Goal: Task Accomplishment & Management: Use online tool/utility

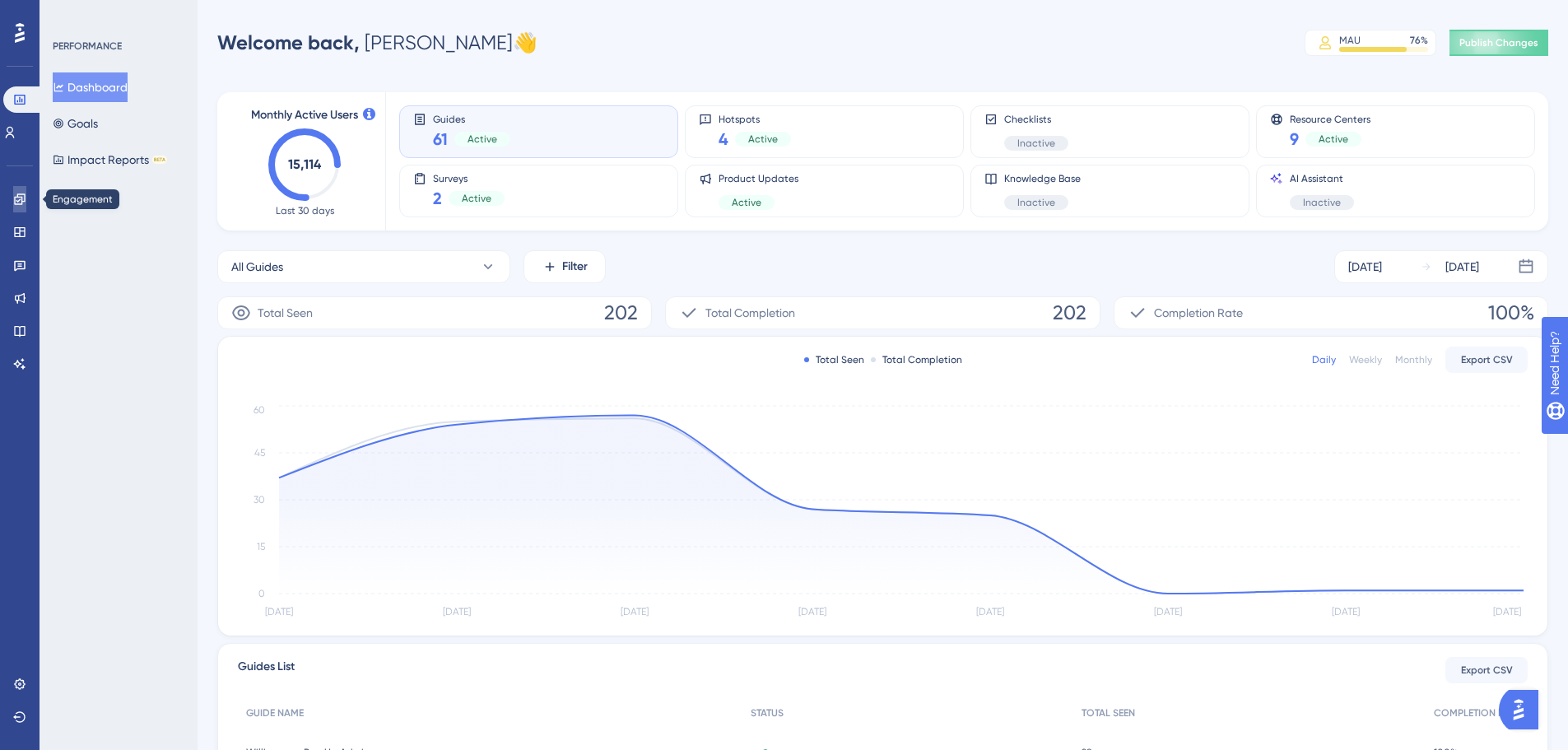
click at [18, 207] on link at bounding box center [20, 200] width 13 height 27
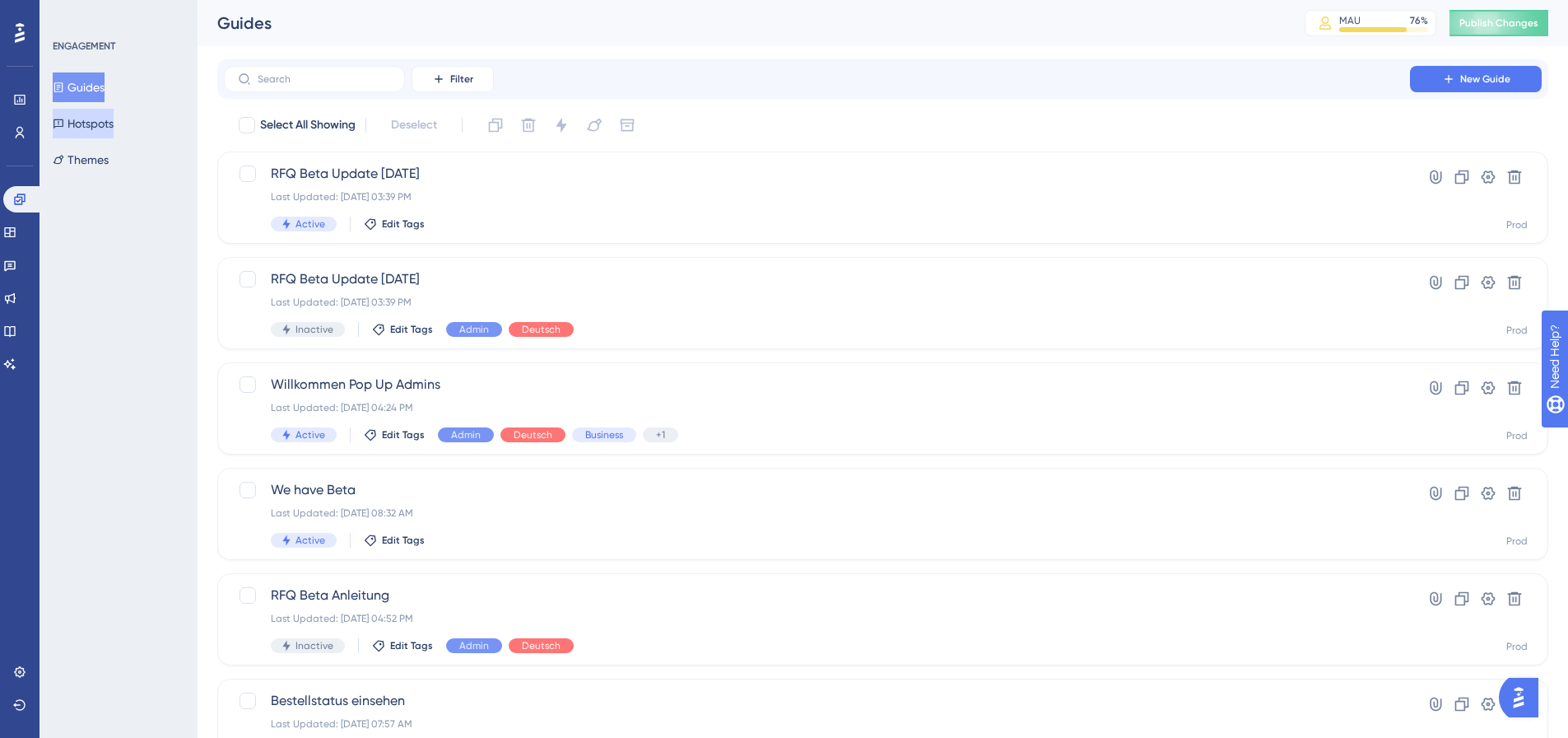
click at [95, 123] on button "Hotspots" at bounding box center [83, 123] width 61 height 29
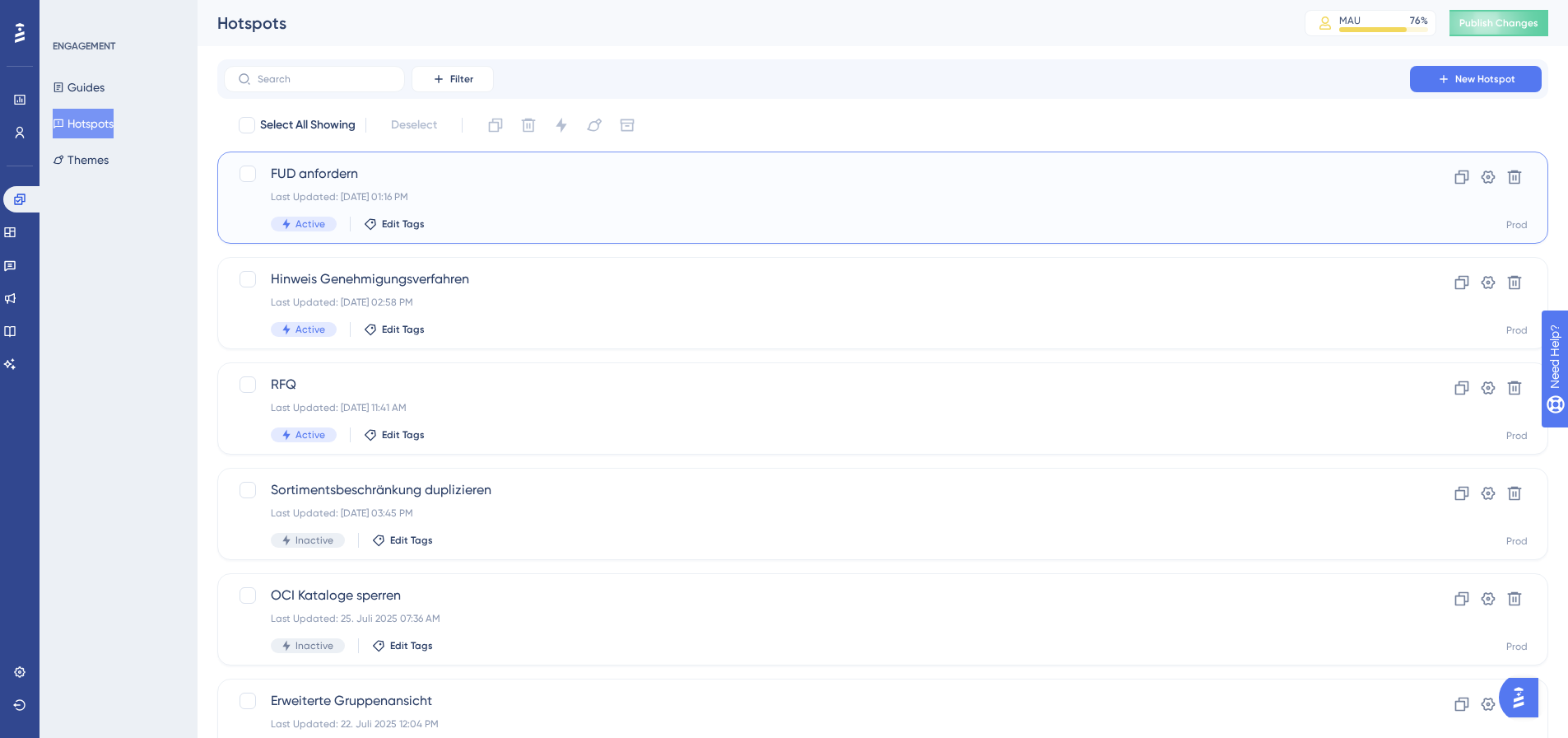
click at [518, 197] on div "Last Updated: [DATE] 01:16 PM" at bounding box center [817, 197] width 1093 height 13
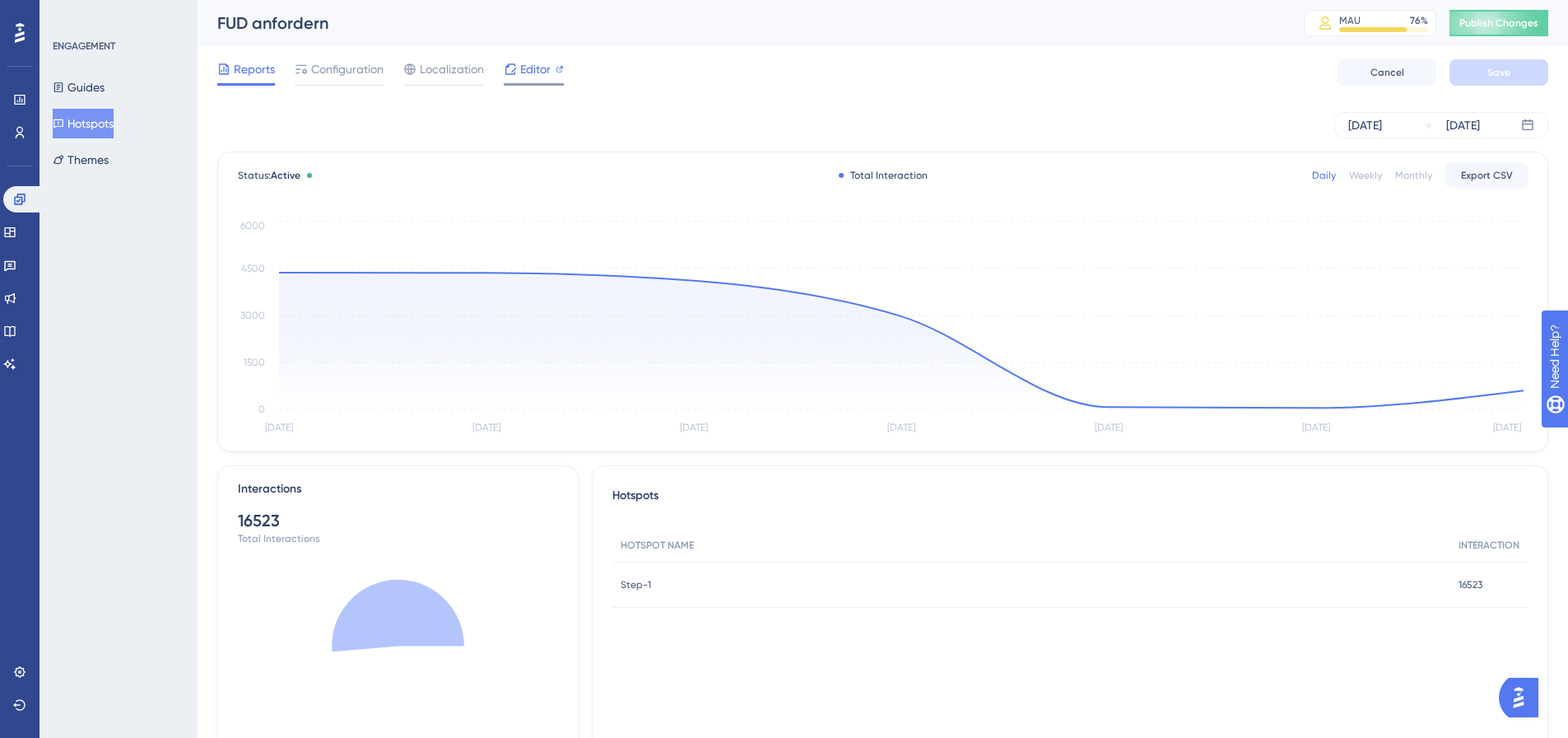
click at [537, 77] on span "Editor" at bounding box center [535, 68] width 30 height 20
click at [440, 66] on span "Localization" at bounding box center [453, 68] width 65 height 20
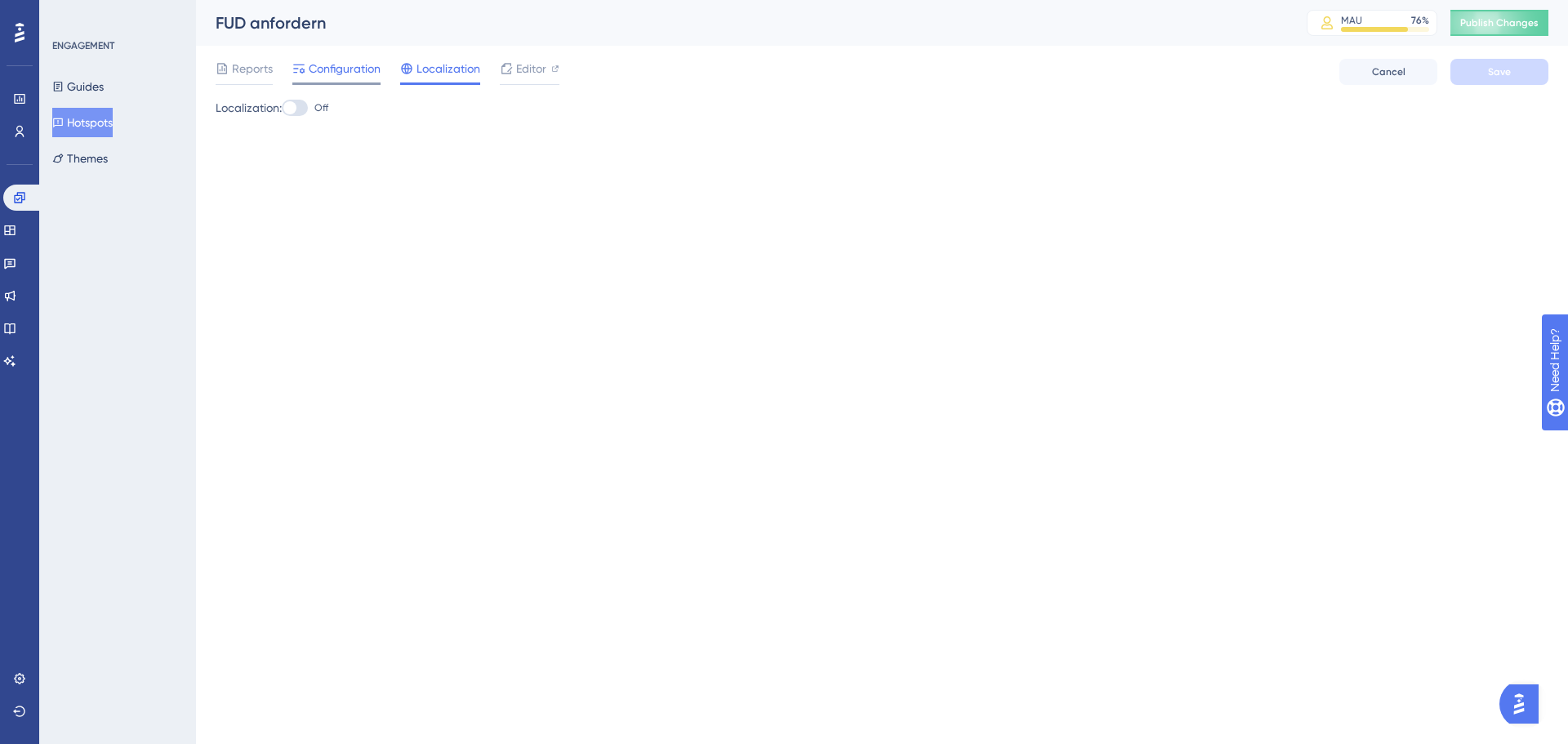
click at [356, 64] on span "Configuration" at bounding box center [344, 68] width 72 height 20
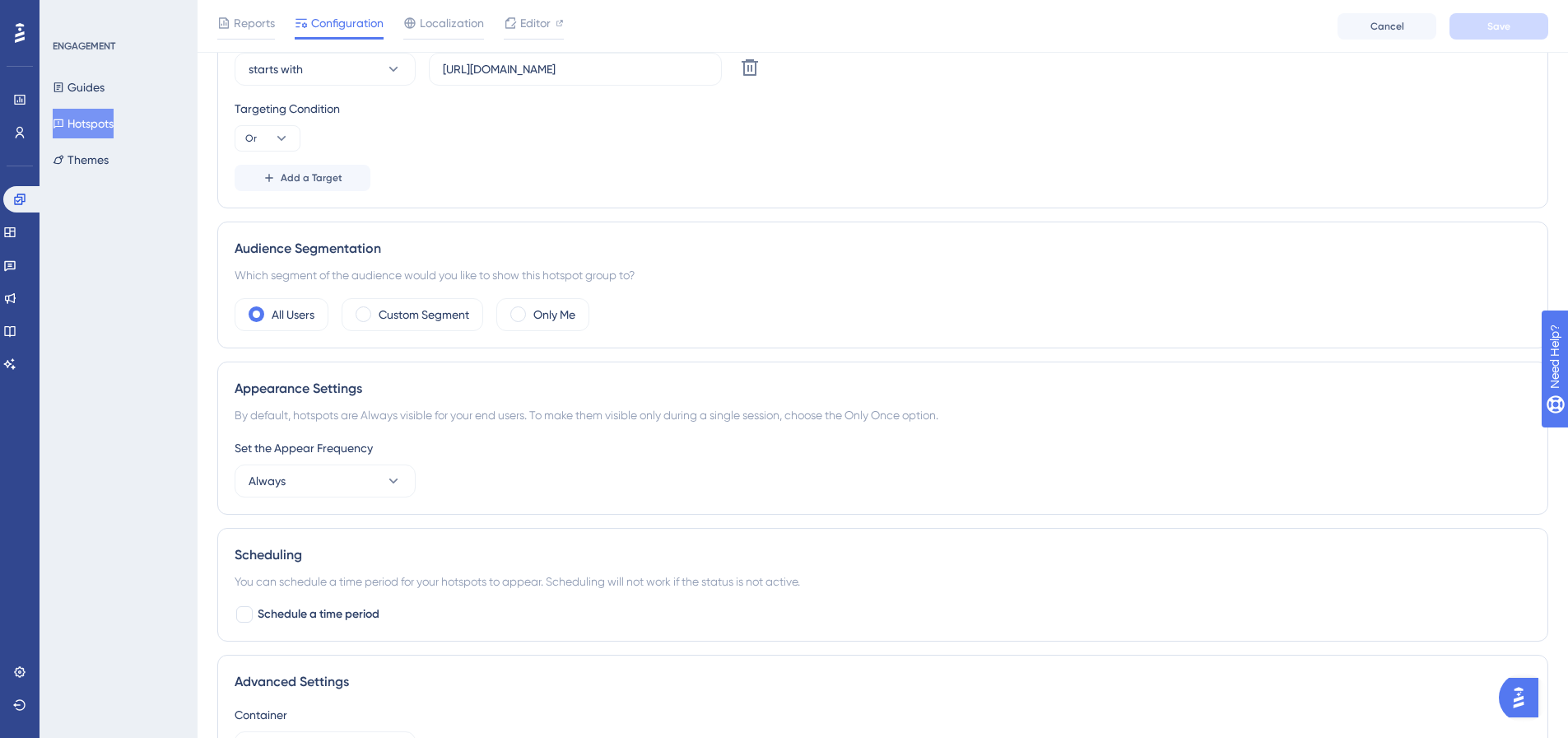
scroll to position [639, 0]
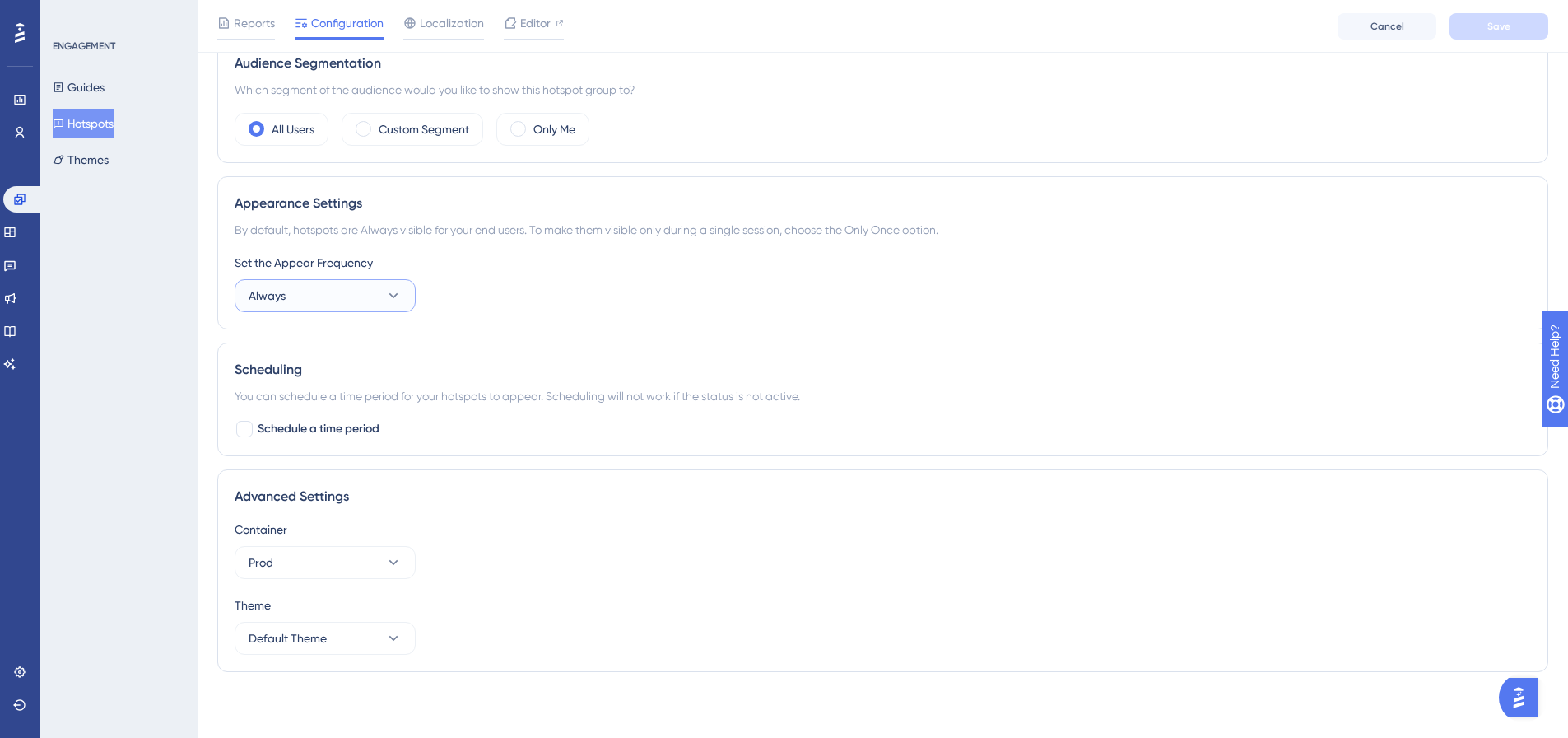
click at [390, 305] on button "Always" at bounding box center [325, 296] width 181 height 33
click at [334, 408] on div "Once [DATE] Once [DATE]" at bounding box center [325, 412] width 133 height 33
click at [1507, 31] on span "Save" at bounding box center [1500, 27] width 23 height 13
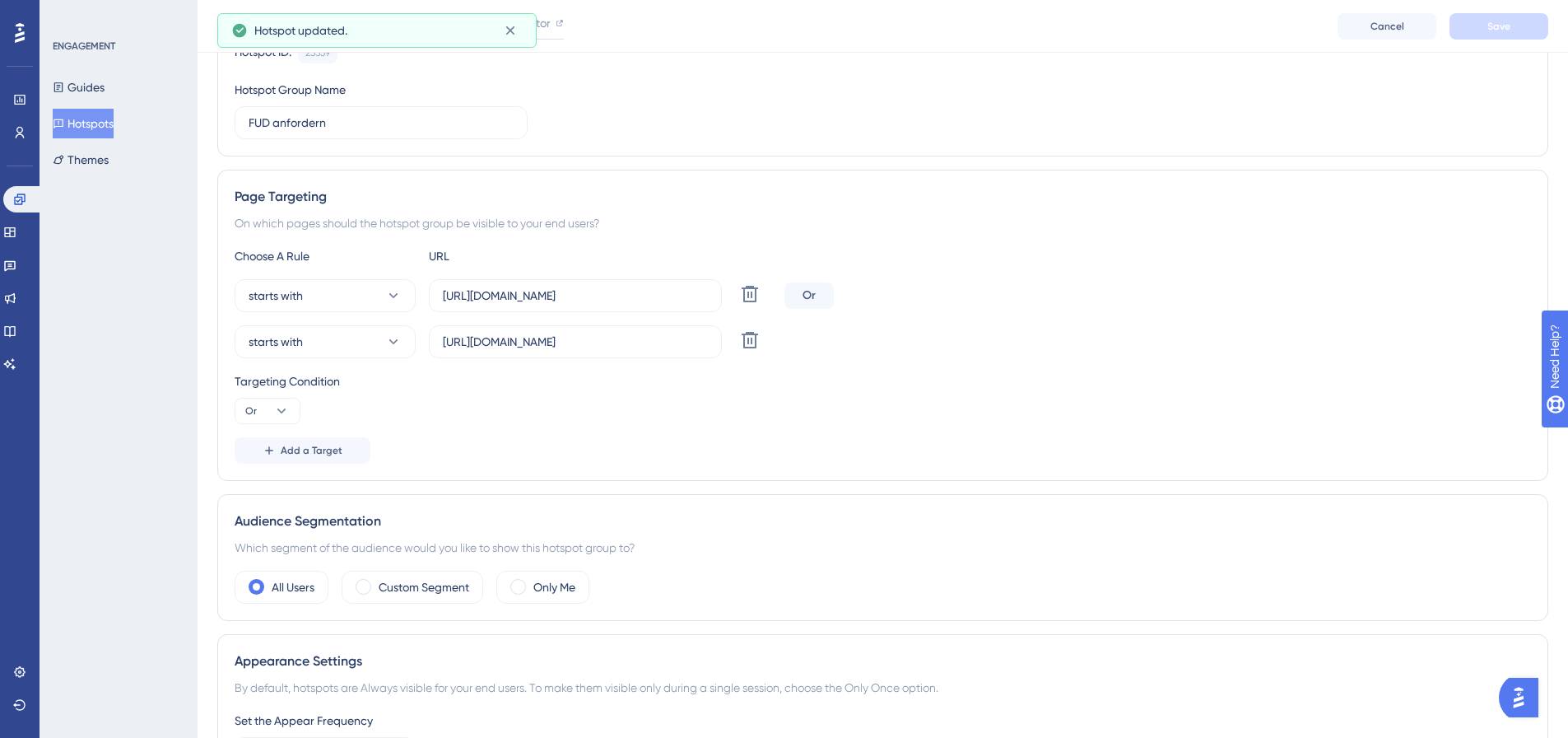
scroll to position [0, 0]
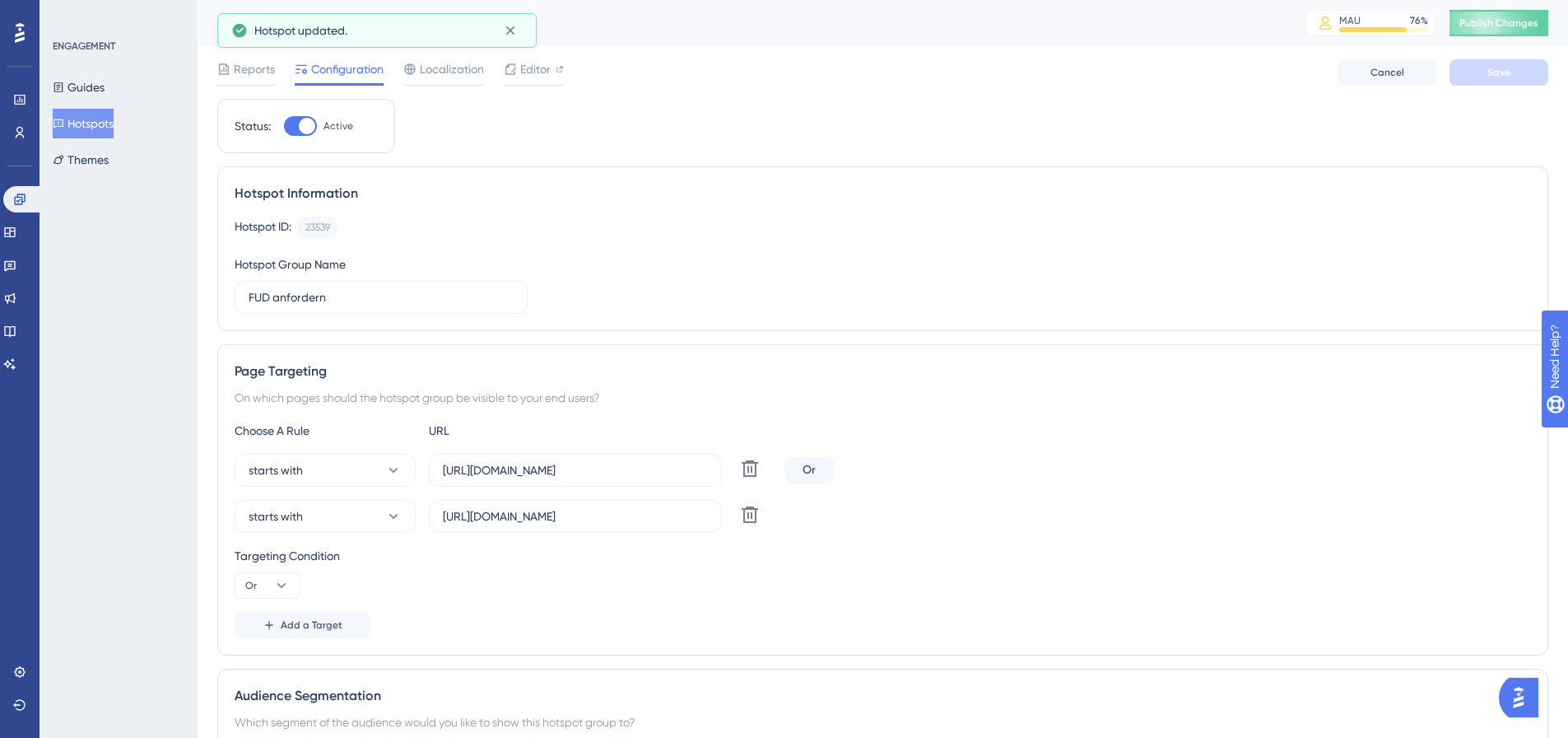
click at [1502, 36] on div "FUD anfordern MAU 76 % Click to see add-on and upgrade options Publish Changes" at bounding box center [883, 23] width 1371 height 46
click at [1502, 30] on button "Publish Changes" at bounding box center [1500, 23] width 99 height 27
